Goal: Transaction & Acquisition: Download file/media

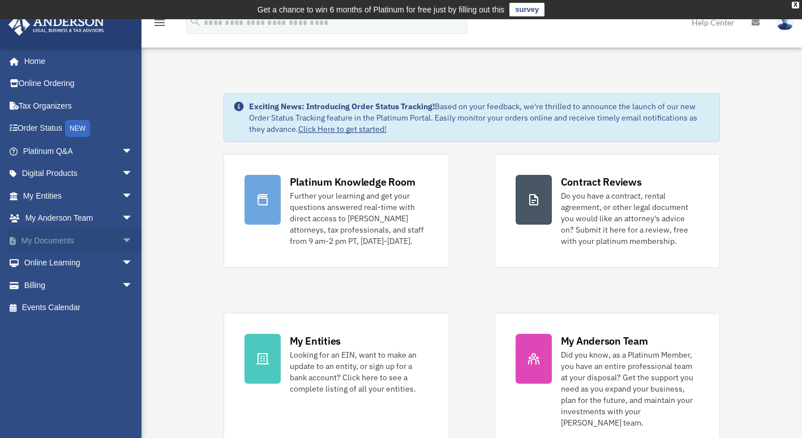
click at [122, 239] on span "arrow_drop_down" at bounding box center [133, 240] width 23 height 23
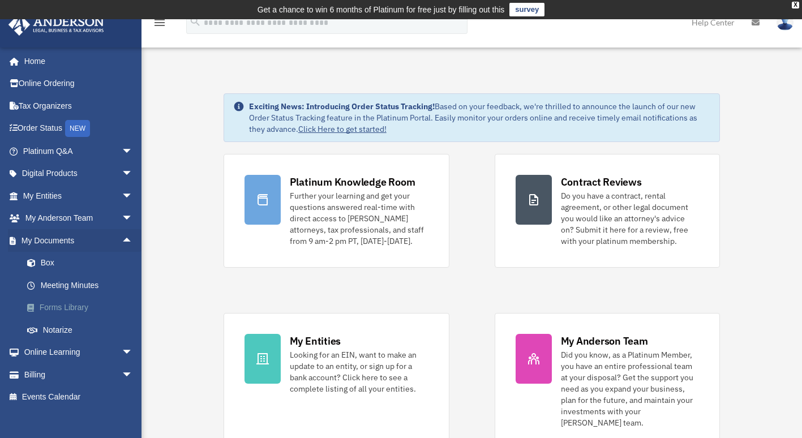
click at [64, 303] on link "Forms Library" at bounding box center [83, 308] width 134 height 23
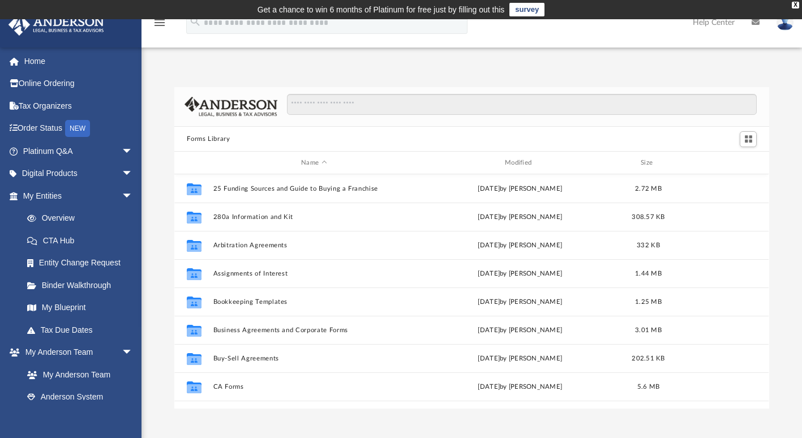
scroll to position [249, 586]
click at [351, 108] on input "Search files and folders" at bounding box center [522, 105] width 470 height 22
click at [27, 56] on link "Home" at bounding box center [79, 61] width 142 height 23
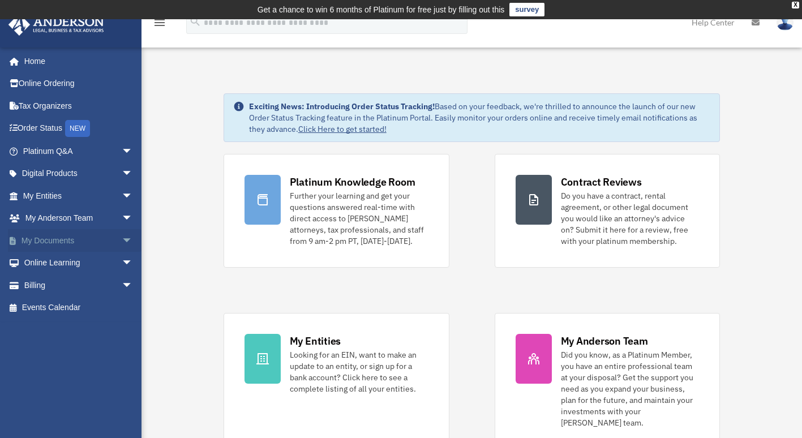
click at [122, 238] on span "arrow_drop_down" at bounding box center [133, 240] width 23 height 23
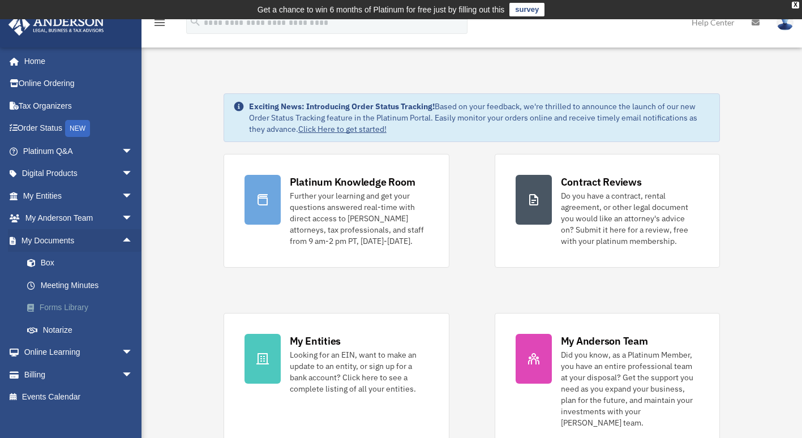
click at [80, 304] on link "Forms Library" at bounding box center [83, 308] width 134 height 23
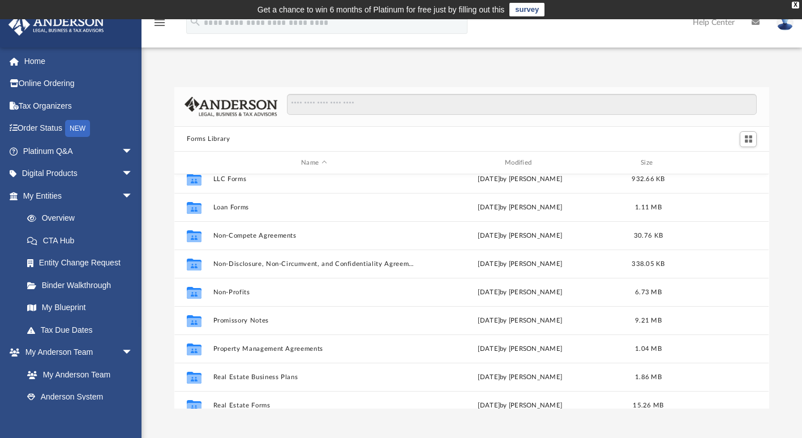
scroll to position [560, 0]
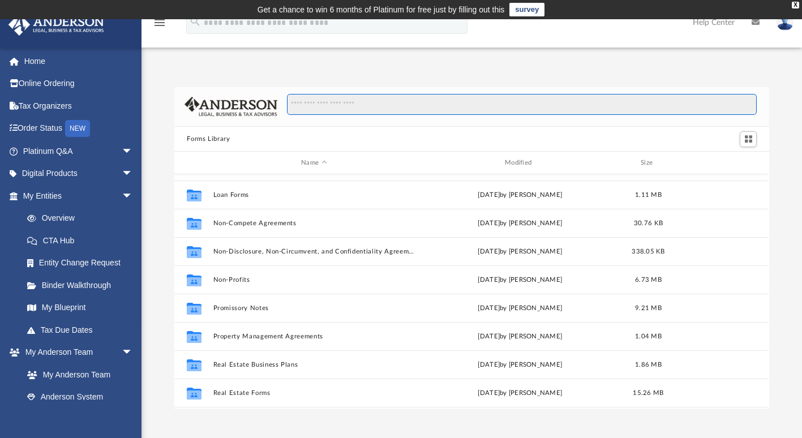
click at [384, 106] on input "Search files and folders" at bounding box center [522, 105] width 470 height 22
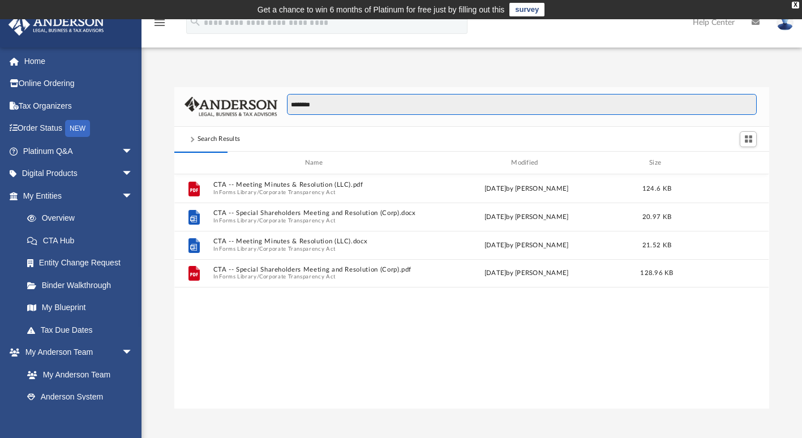
scroll to position [9, 8]
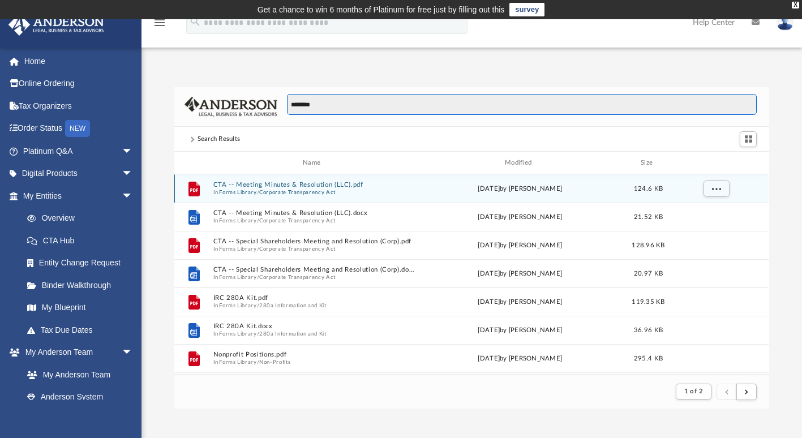
type input "*******"
click at [311, 179] on div "File CTA -- Meeting Minutes & Resolution (LLC).pdf In Forms Library / Corporate…" at bounding box center [471, 188] width 594 height 28
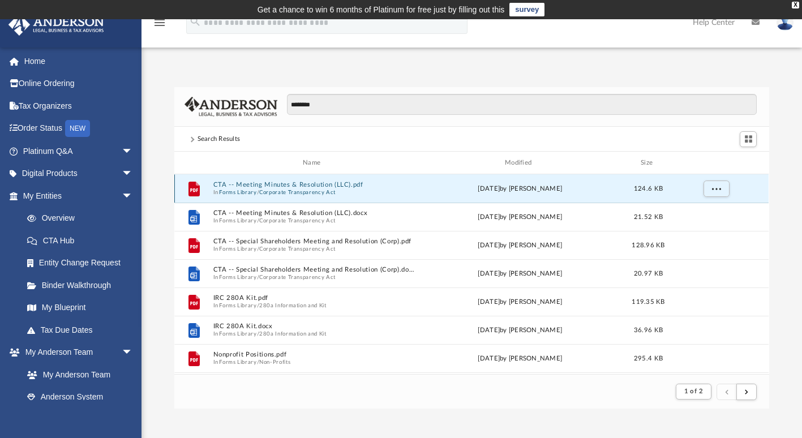
click at [321, 182] on button "CTA -- Meeting Minutes & Resolution (LLC).pdf" at bounding box center [314, 185] width 202 height 7
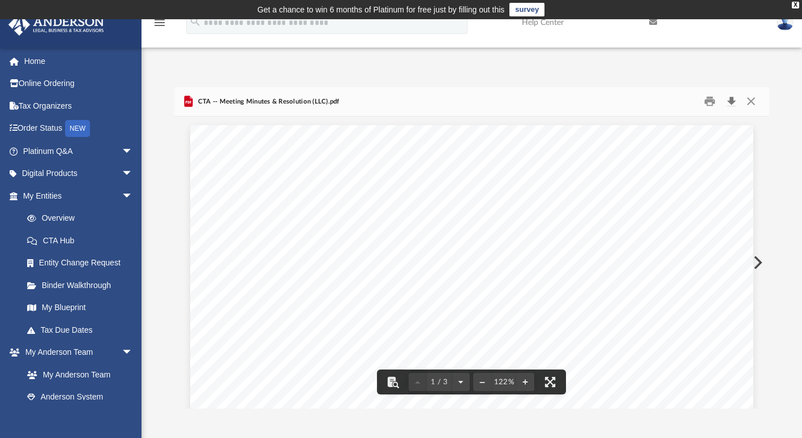
click at [732, 98] on button "Download" at bounding box center [731, 102] width 20 height 18
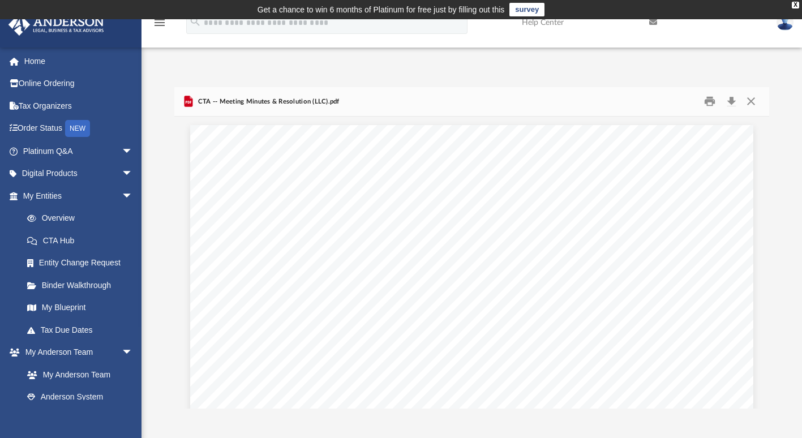
drag, startPoint x: 752, startPoint y: 54, endPoint x: 786, endPoint y: 178, distance: 128.0
click at [786, 178] on div "******* Search Results Name Modified Size File CTA -- Meeting Minutes & Resolut…" at bounding box center [472, 248] width 661 height 322
click at [731, 99] on button "Download" at bounding box center [731, 102] width 20 height 18
click at [785, 25] on img at bounding box center [785, 22] width 17 height 16
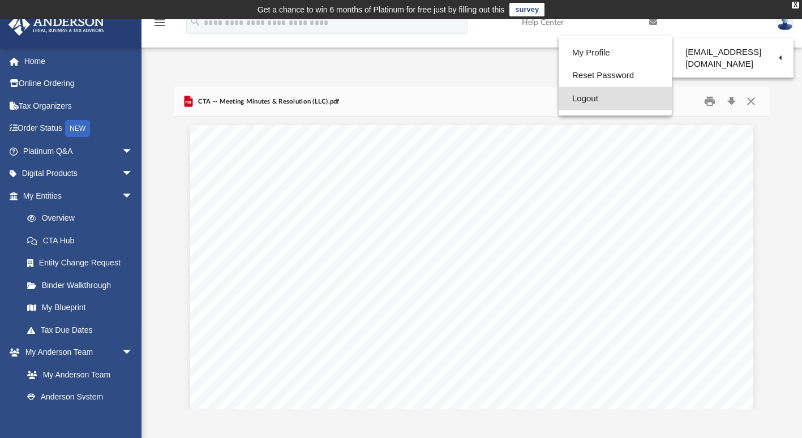
click at [644, 93] on link "Logout" at bounding box center [615, 98] width 113 height 23
